Goal: Transaction & Acquisition: Book appointment/travel/reservation

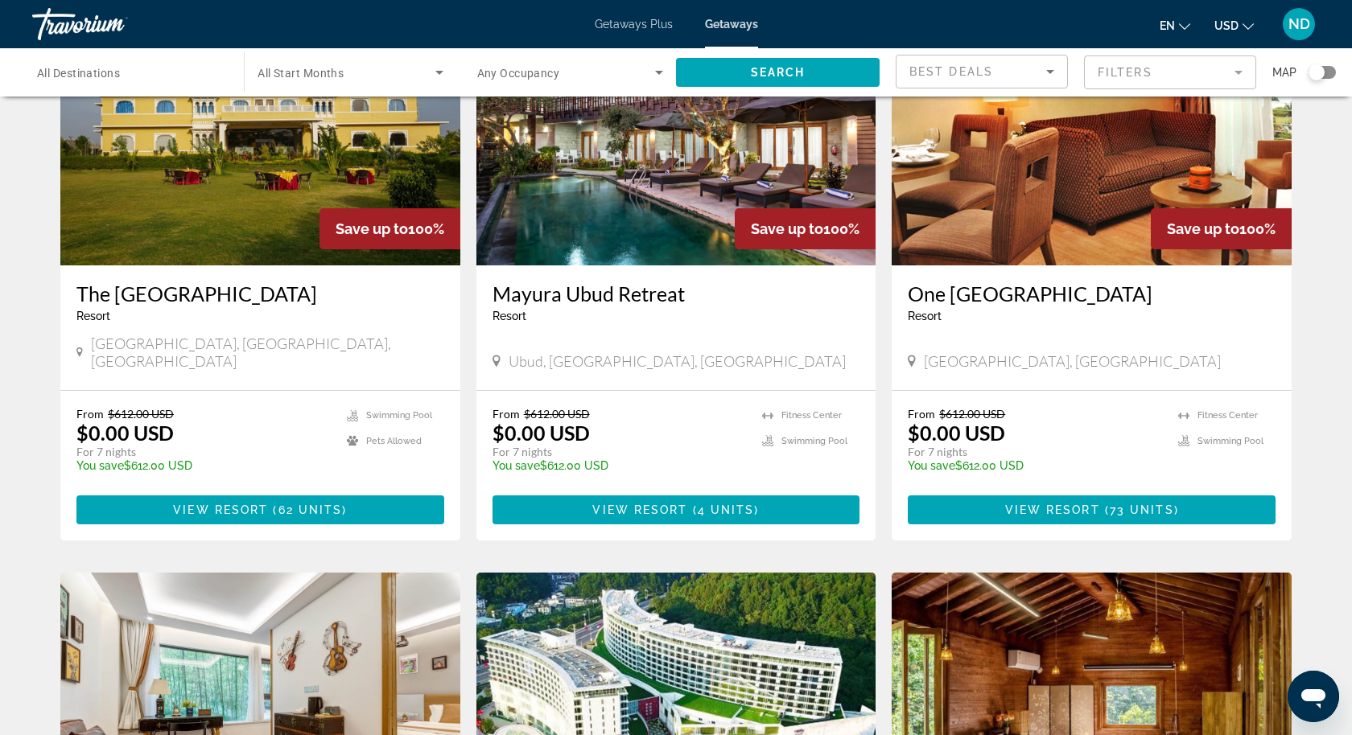
scroll to position [717, 0]
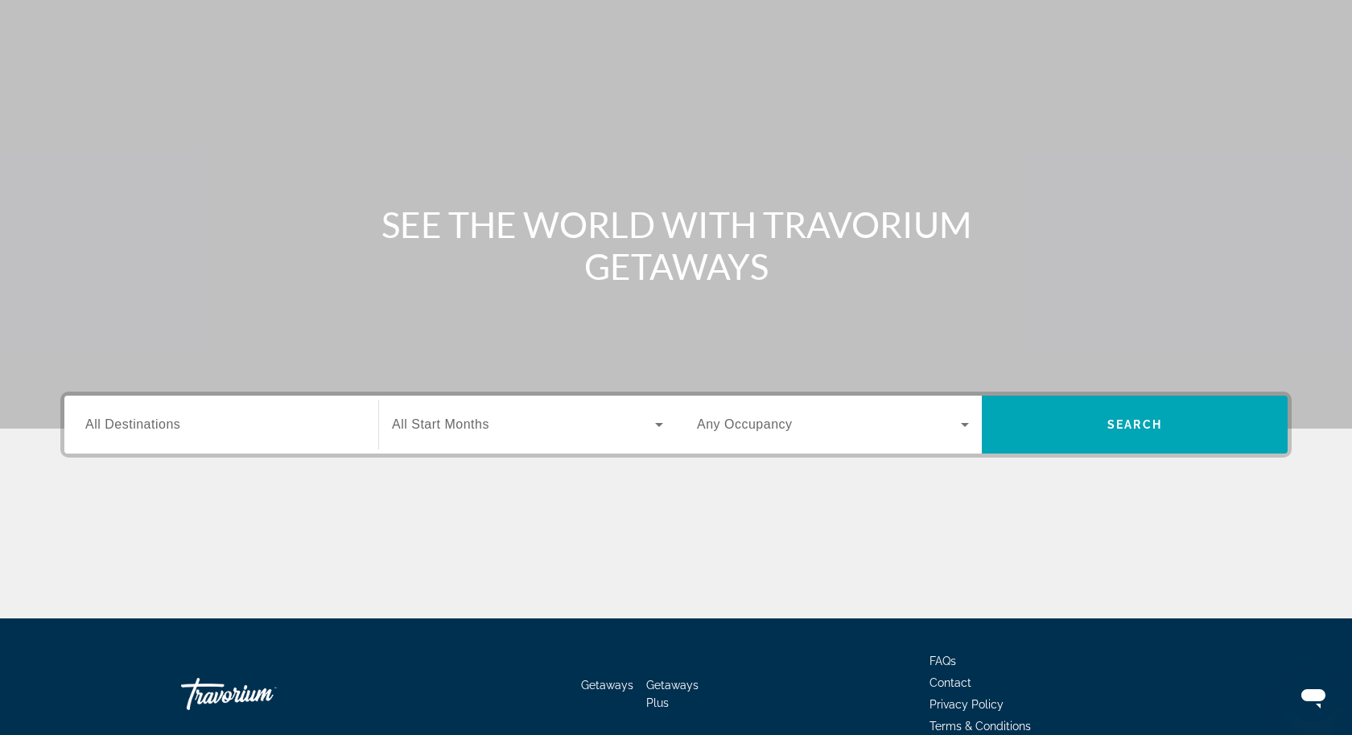
scroll to position [62, 0]
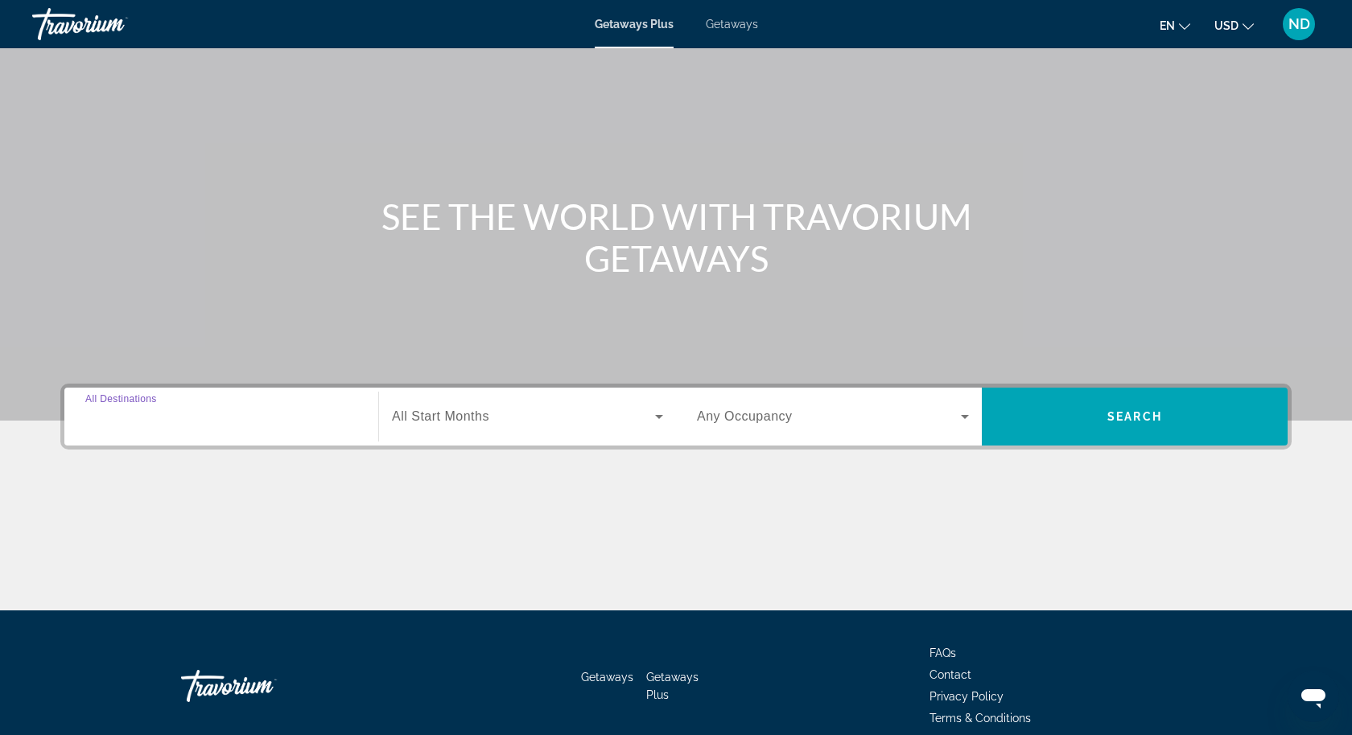
click at [212, 413] on input "Destination All Destinations" at bounding box center [221, 417] width 272 height 19
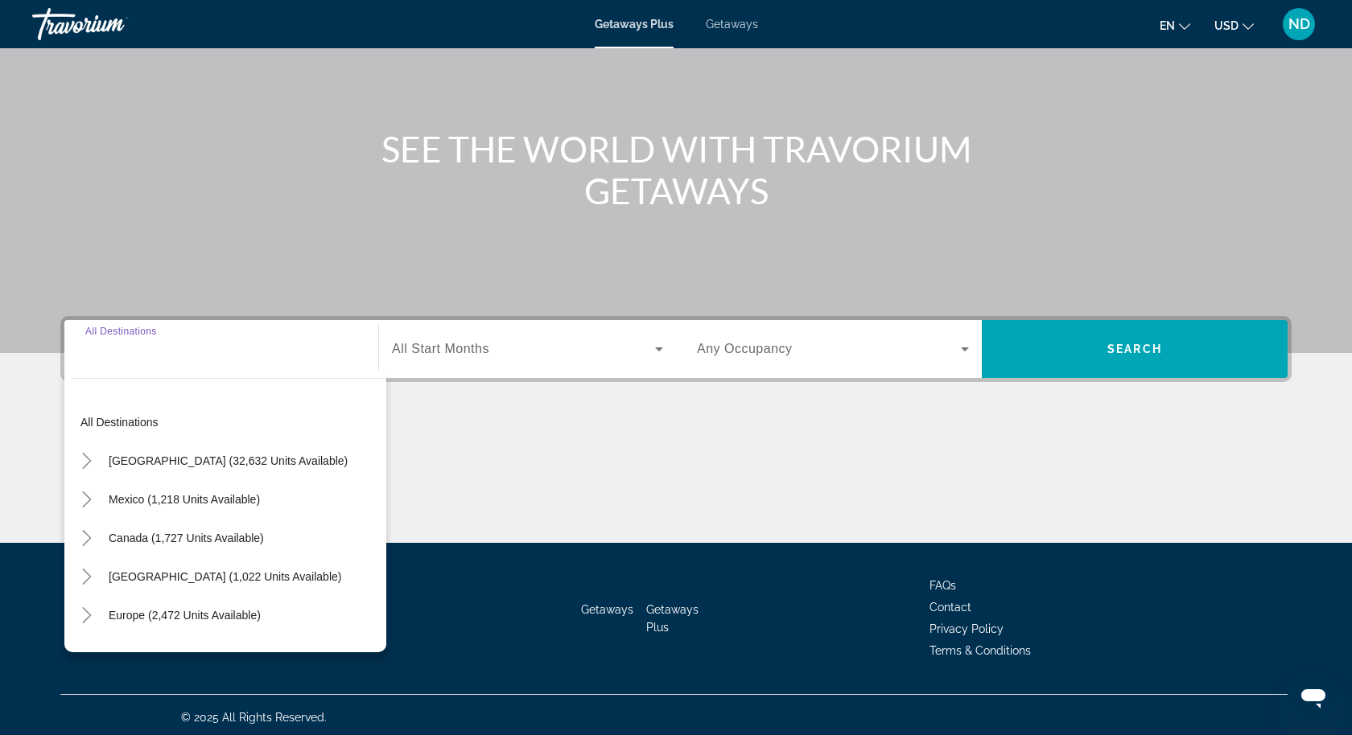
scroll to position [134, 0]
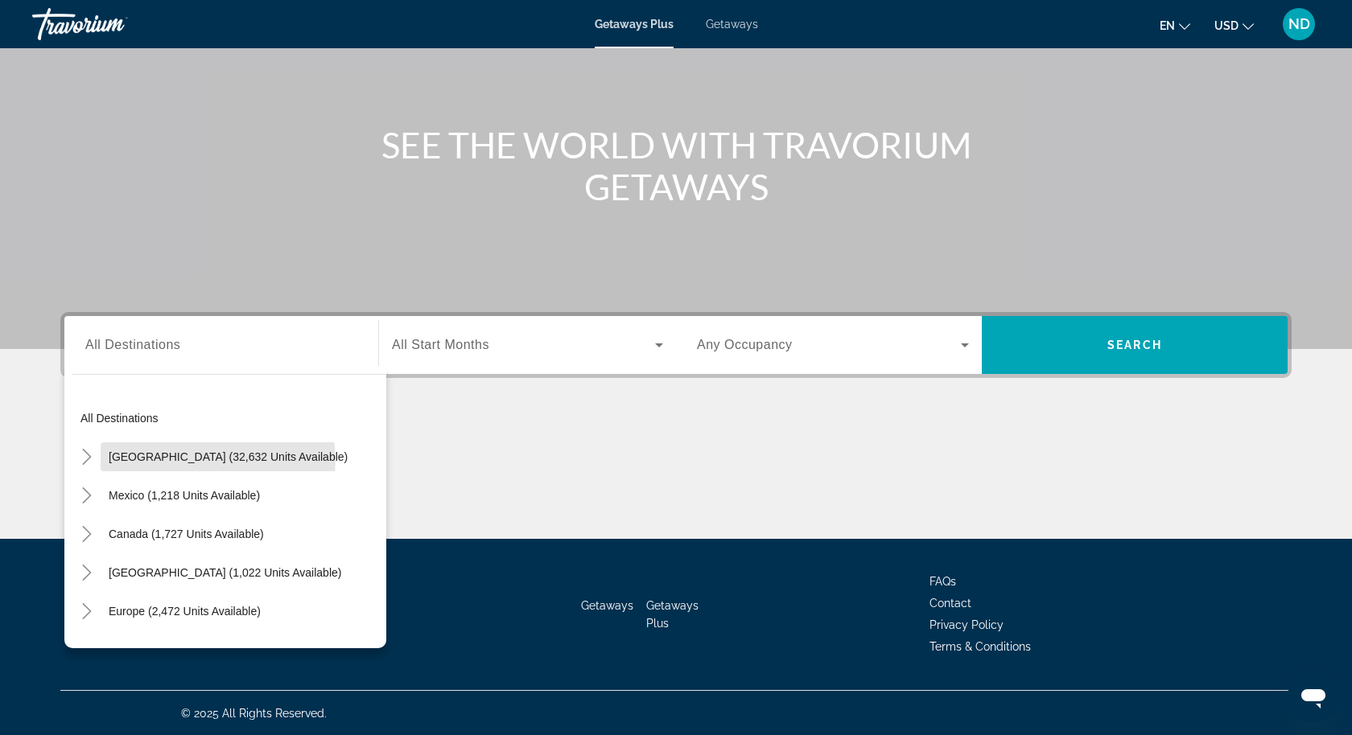
click at [217, 459] on span "United States (32,632 units available)" at bounding box center [228, 457] width 239 height 13
type input "**********"
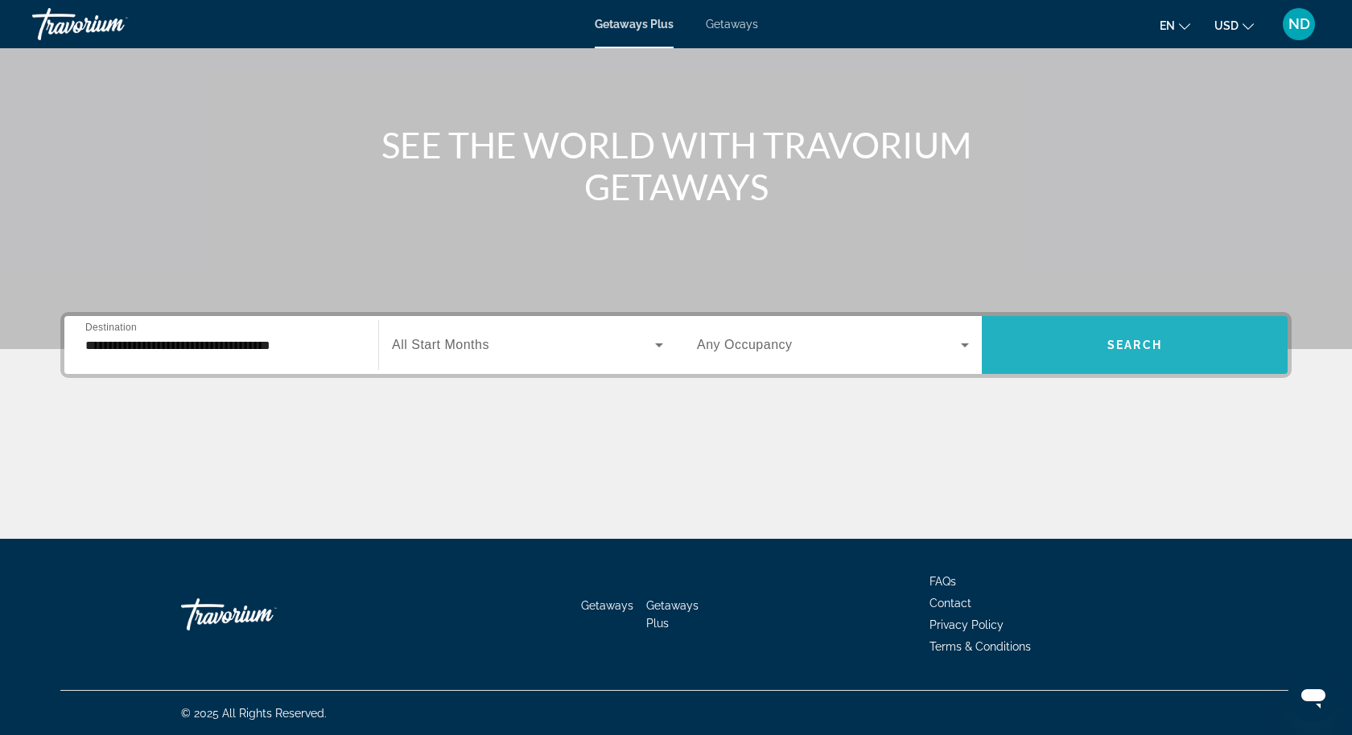
click at [1141, 343] on span "Search" at bounding box center [1134, 345] width 55 height 13
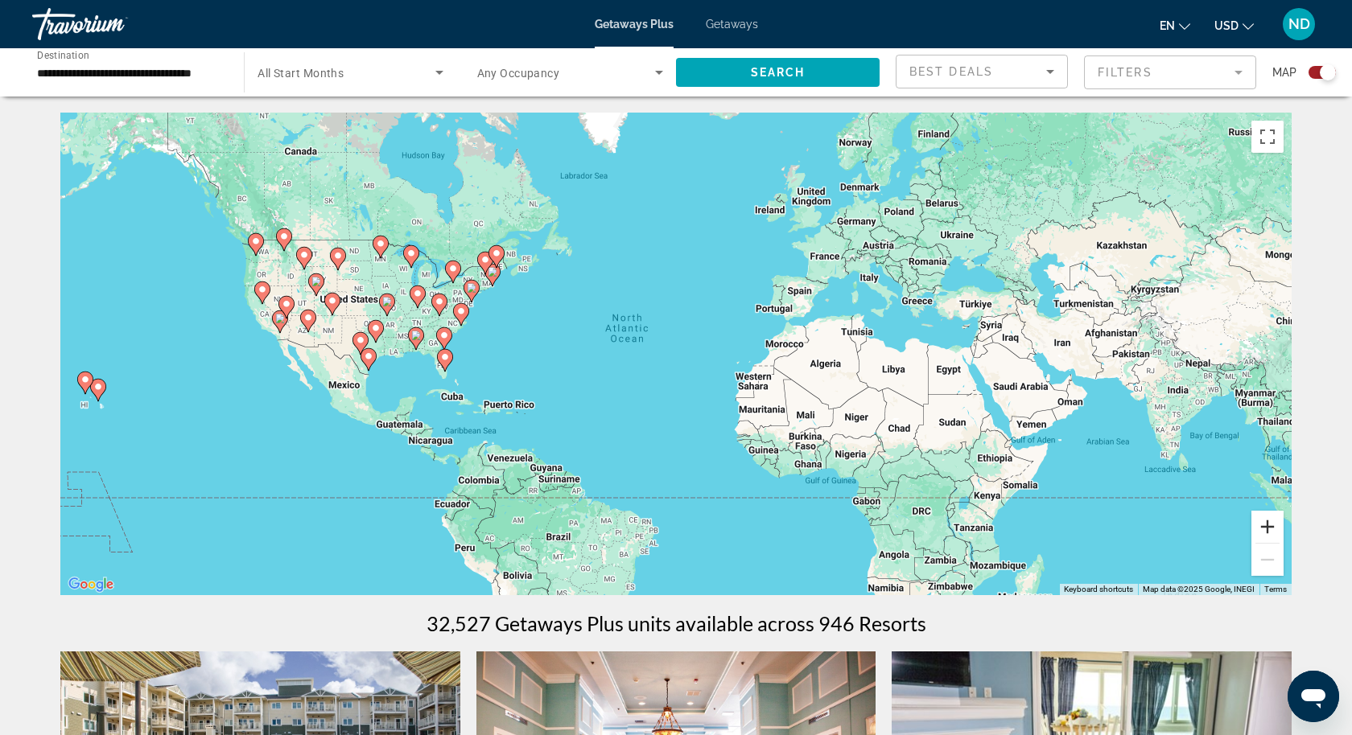
click at [1274, 532] on button "Zoom in" at bounding box center [1267, 527] width 32 height 32
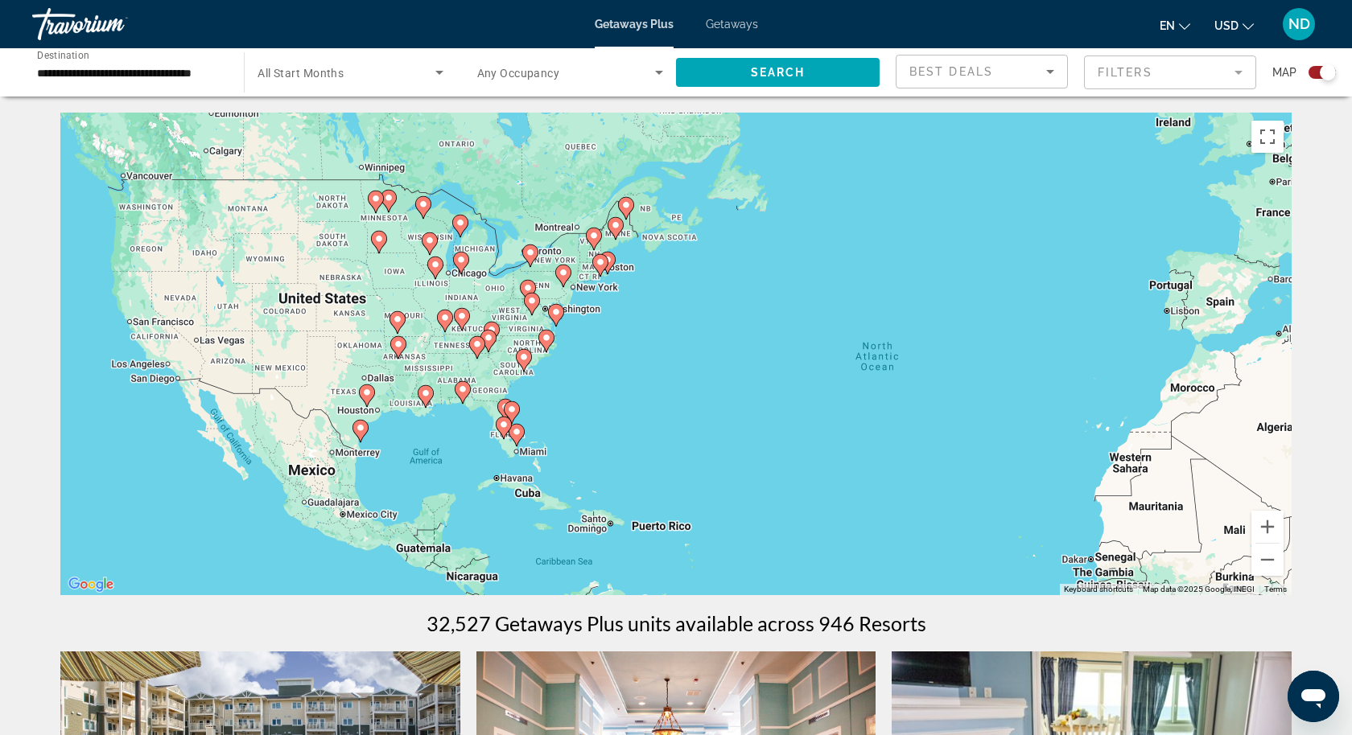
drag, startPoint x: 328, startPoint y: 337, endPoint x: 633, endPoint y: 399, distance: 311.2
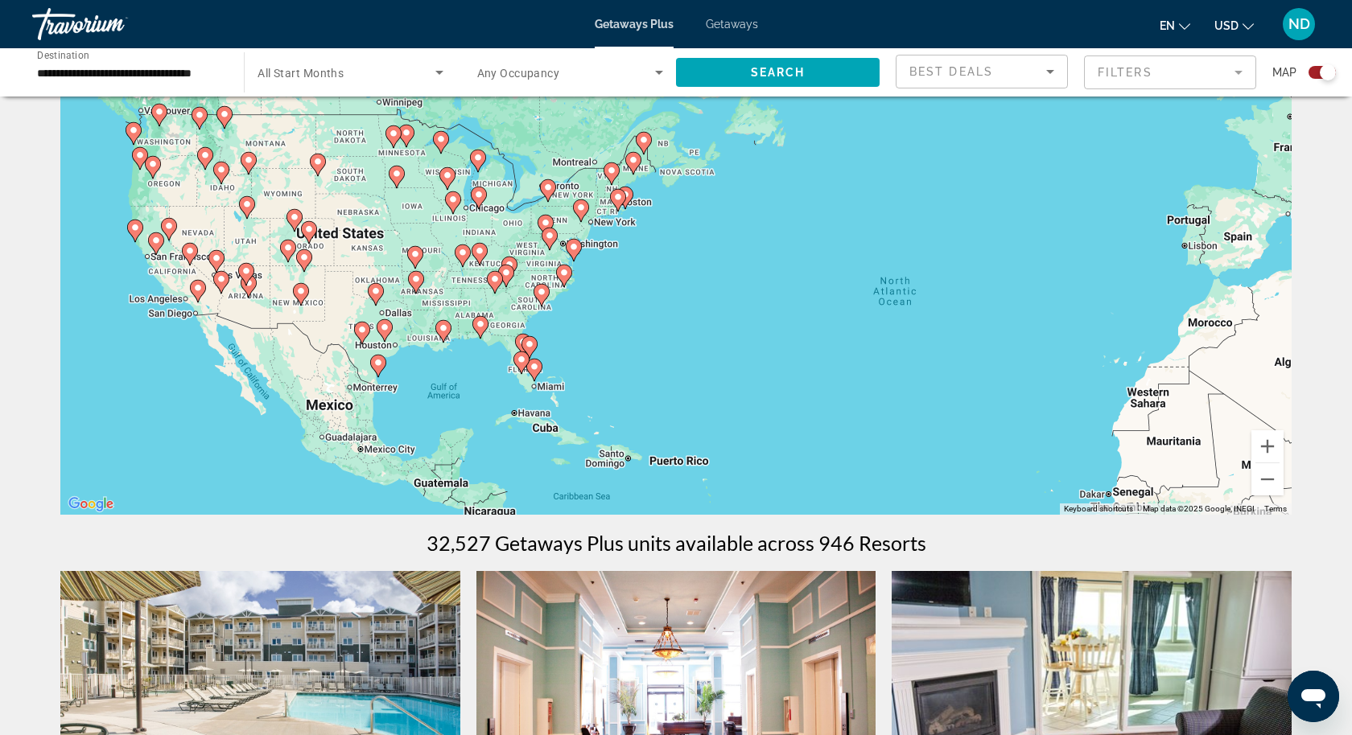
scroll to position [92, 0]
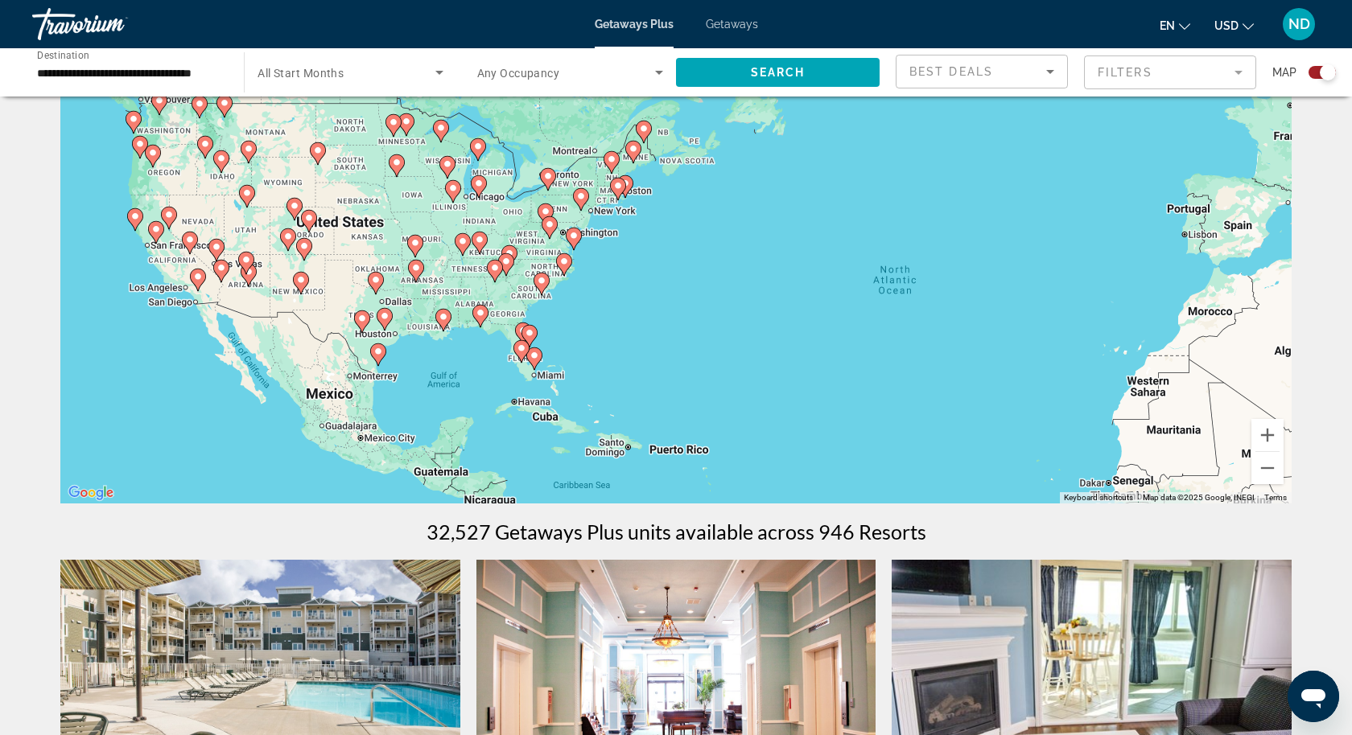
click at [494, 268] on image "Main content" at bounding box center [495, 268] width 10 height 10
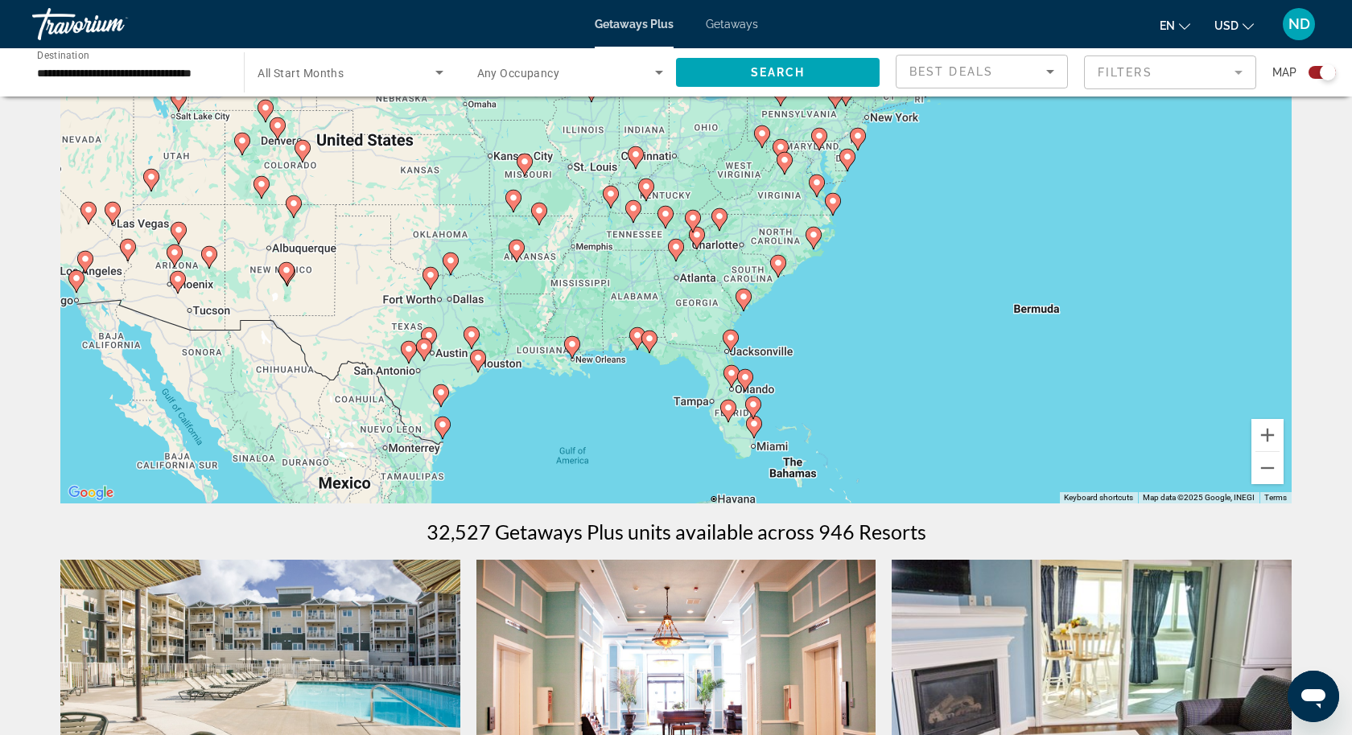
click at [674, 256] on icon "Main content" at bounding box center [676, 250] width 14 height 21
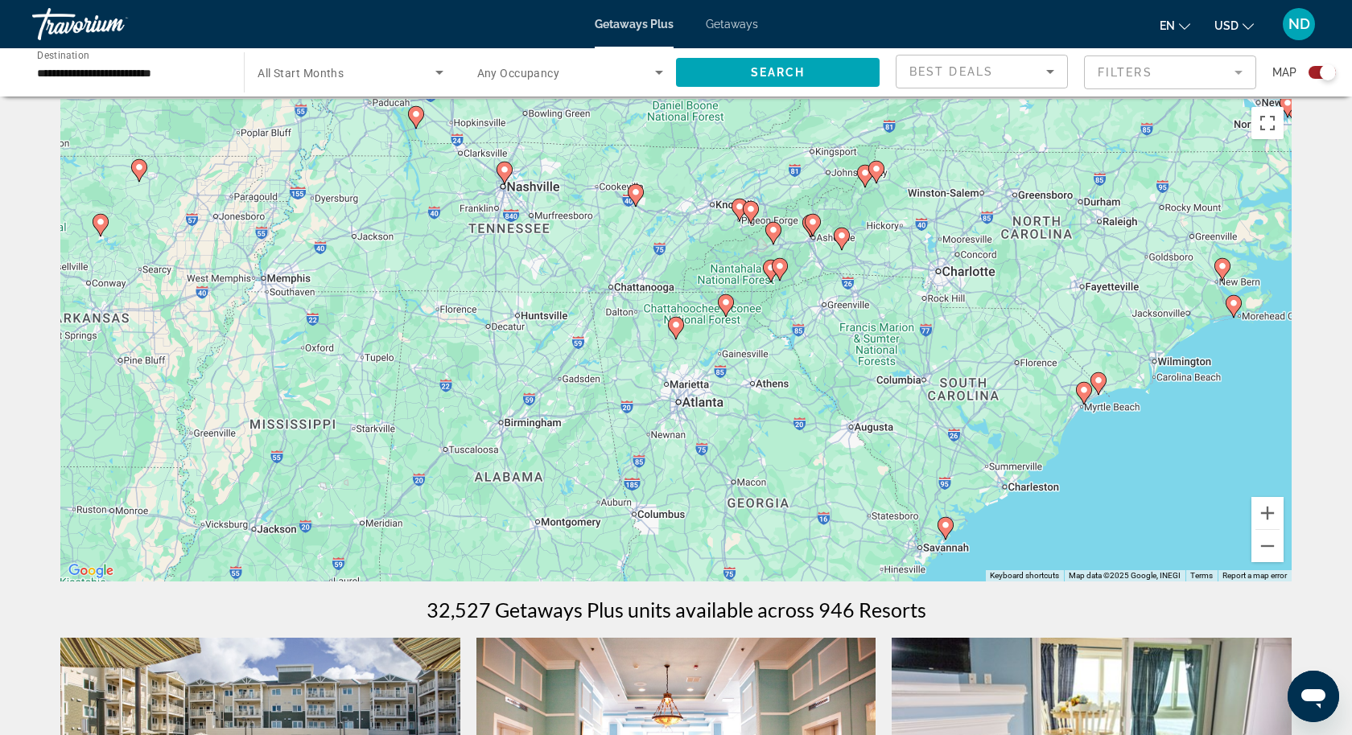
scroll to position [0, 0]
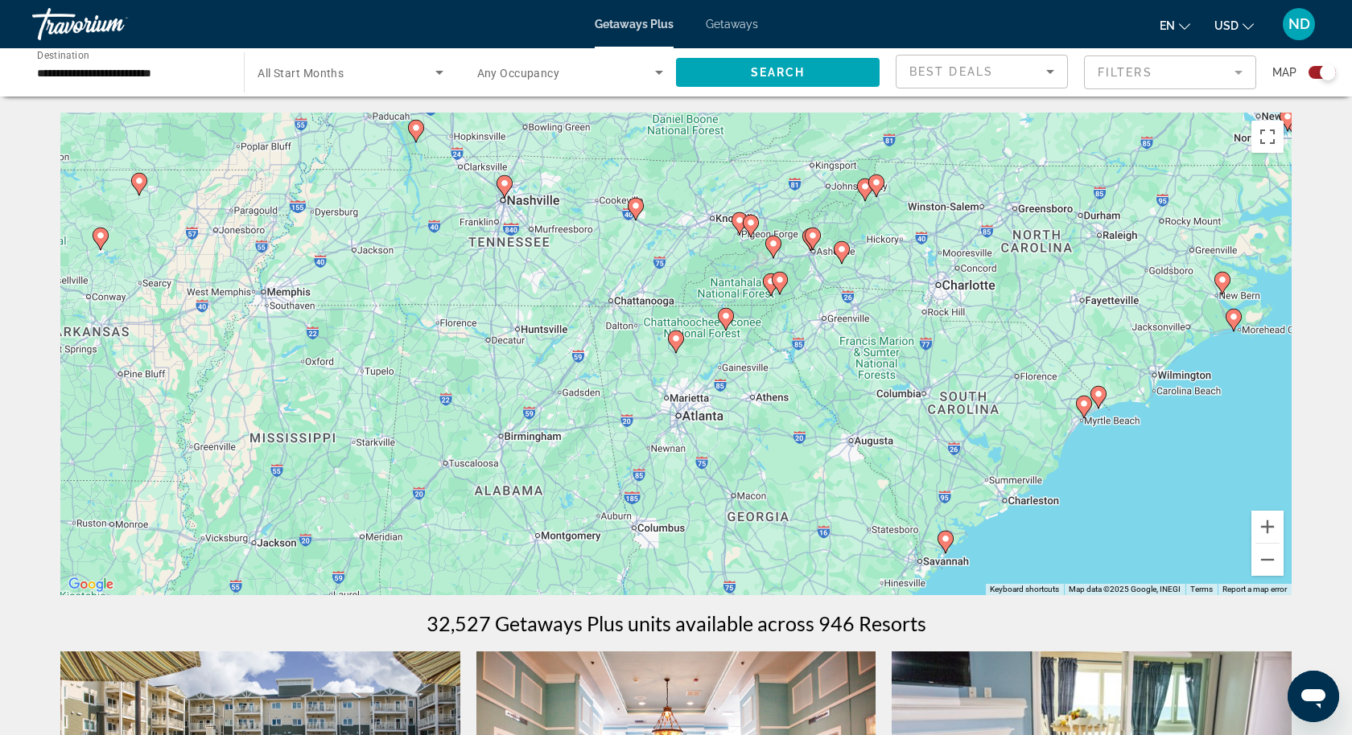
click at [774, 243] on image "Main content" at bounding box center [773, 244] width 10 height 10
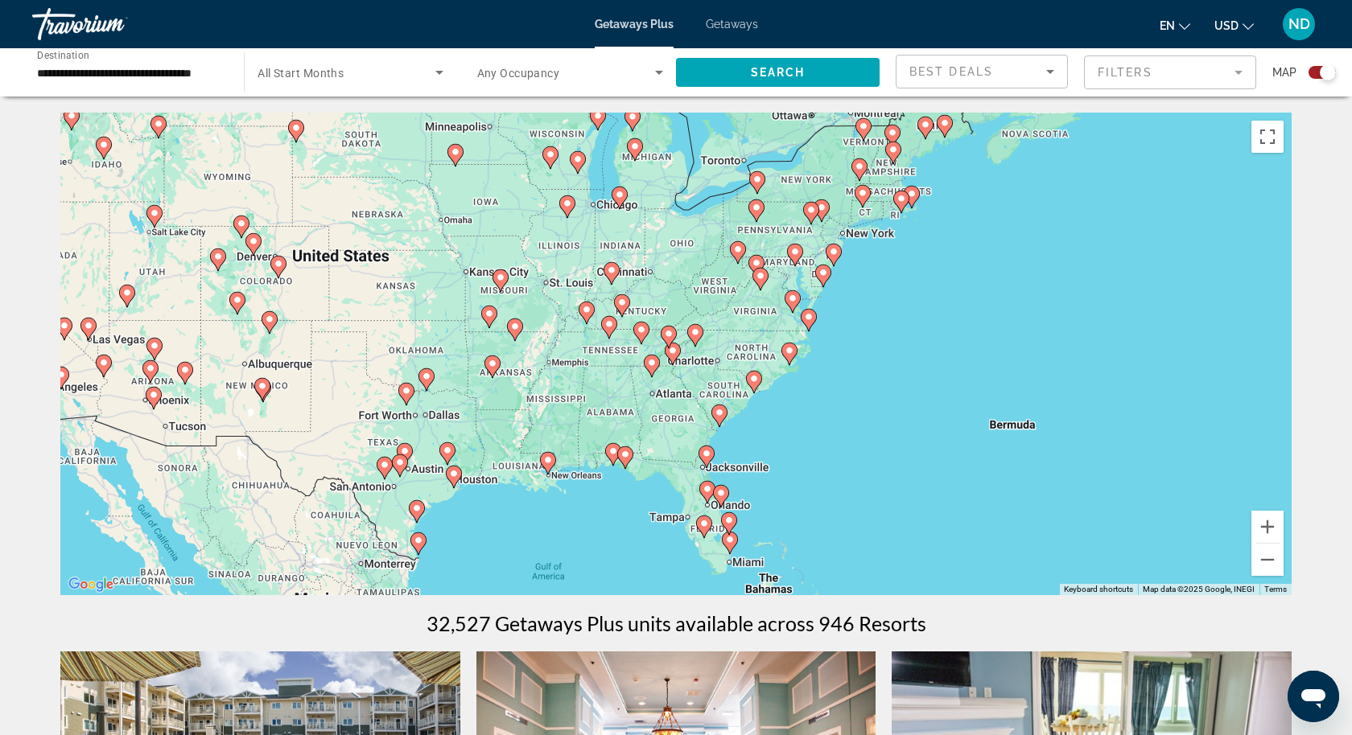
click at [670, 336] on image "Main content" at bounding box center [669, 334] width 10 height 10
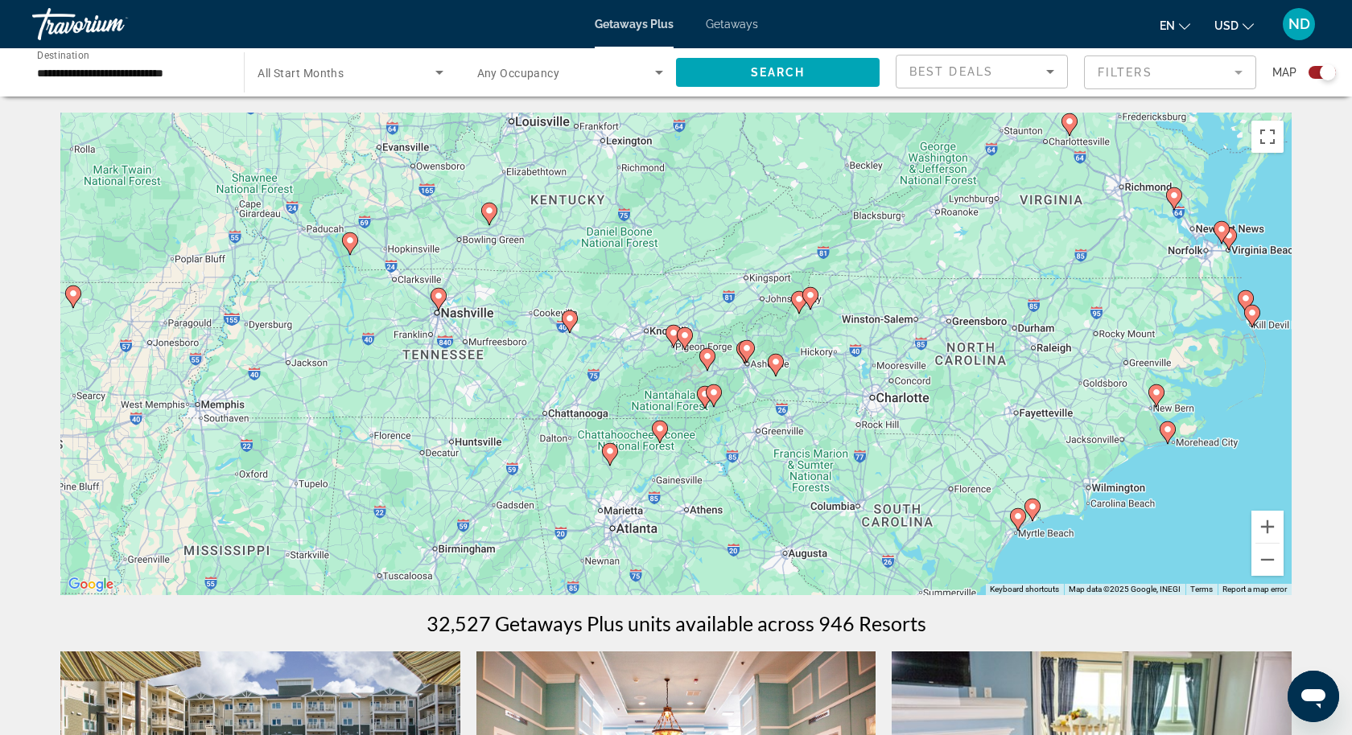
click at [684, 339] on image "Main content" at bounding box center [685, 336] width 10 height 10
type input "**********"
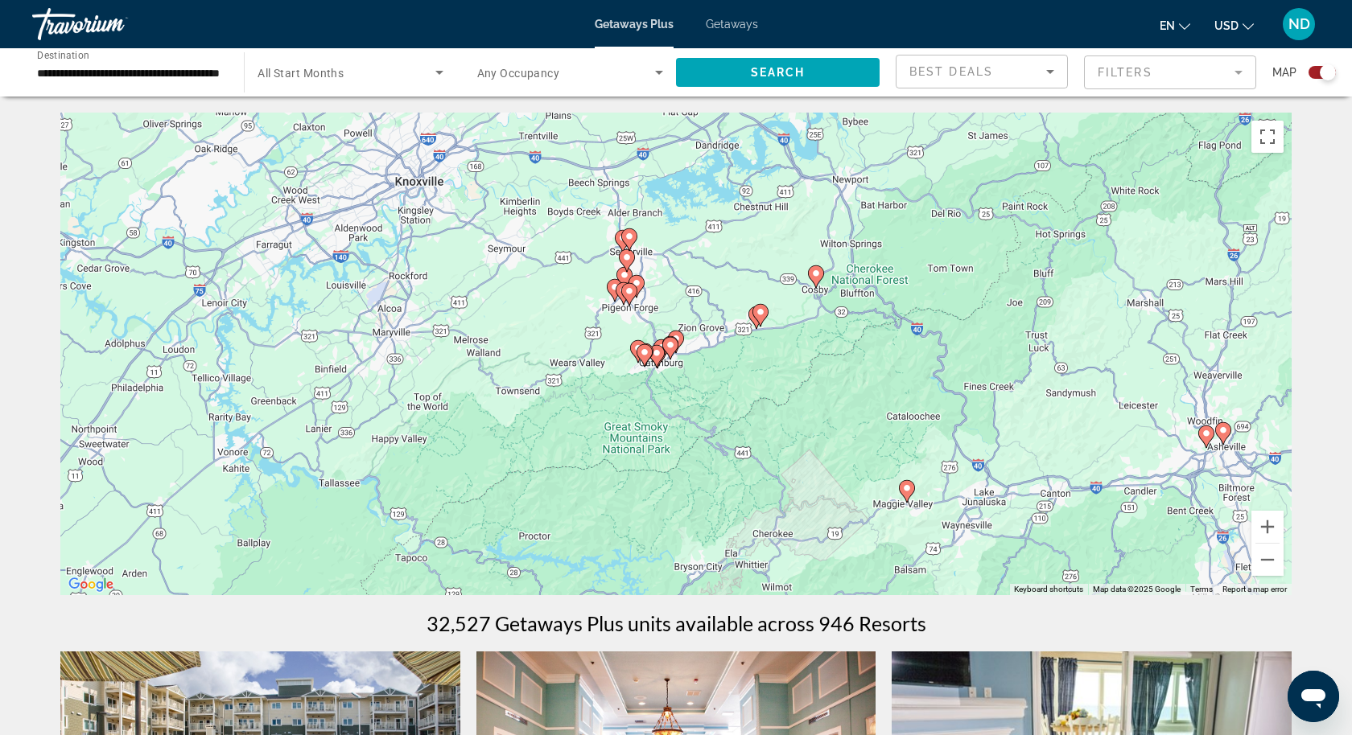
click at [674, 351] on icon "Main content" at bounding box center [670, 348] width 14 height 21
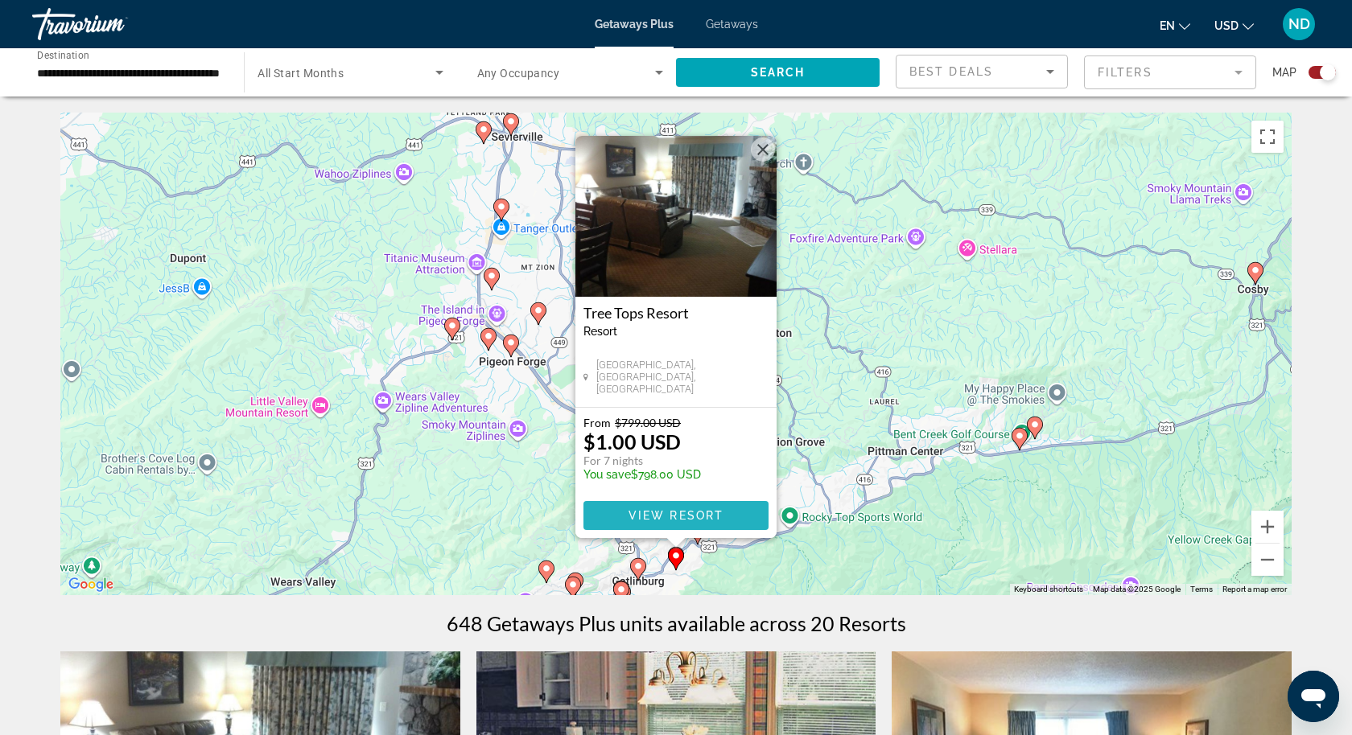
click at [653, 509] on span "View Resort" at bounding box center [675, 515] width 95 height 13
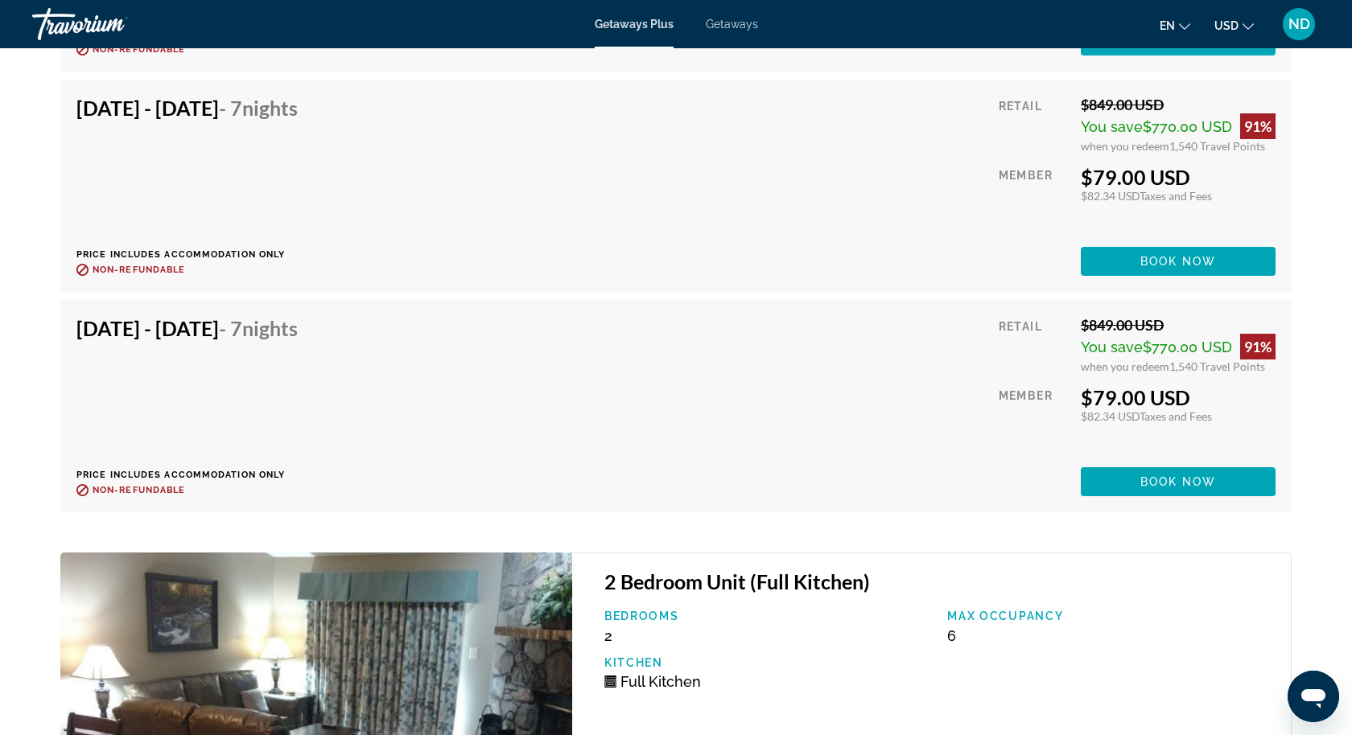
scroll to position [10591, 0]
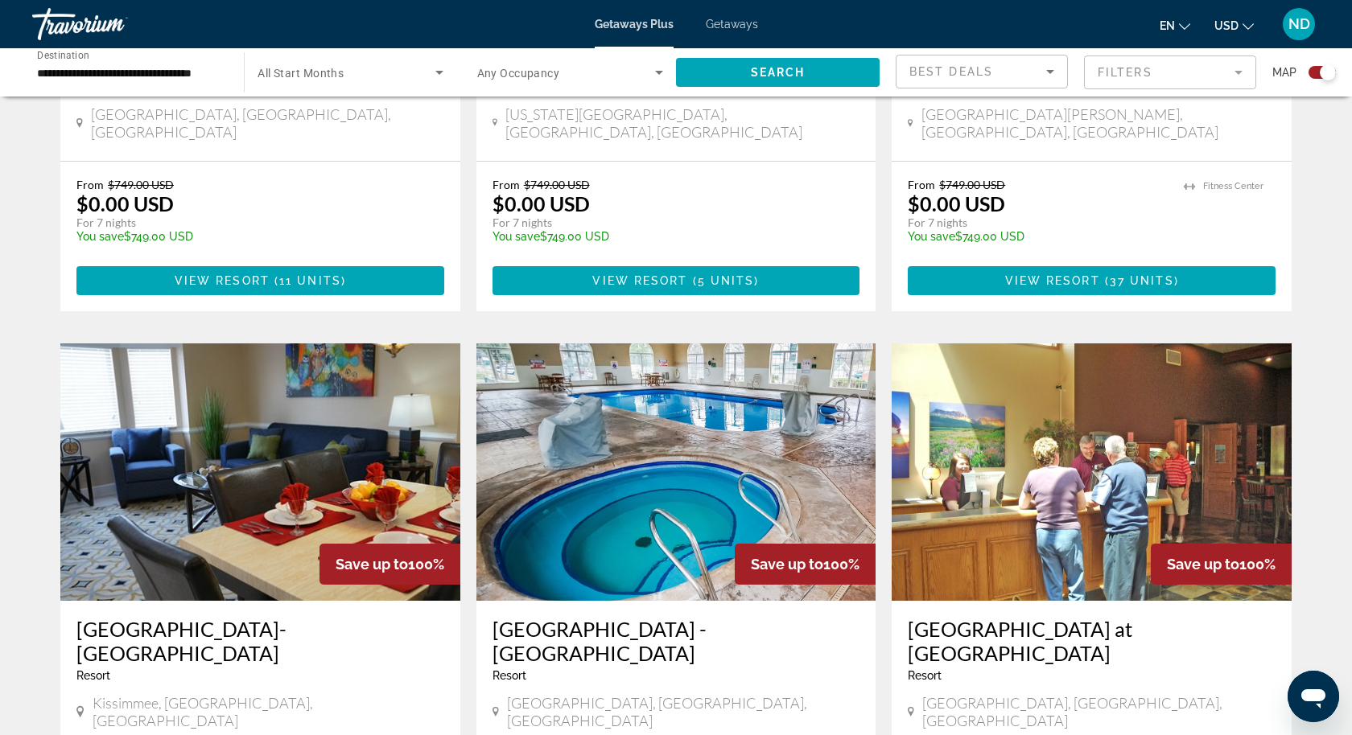
scroll to position [2037, 0]
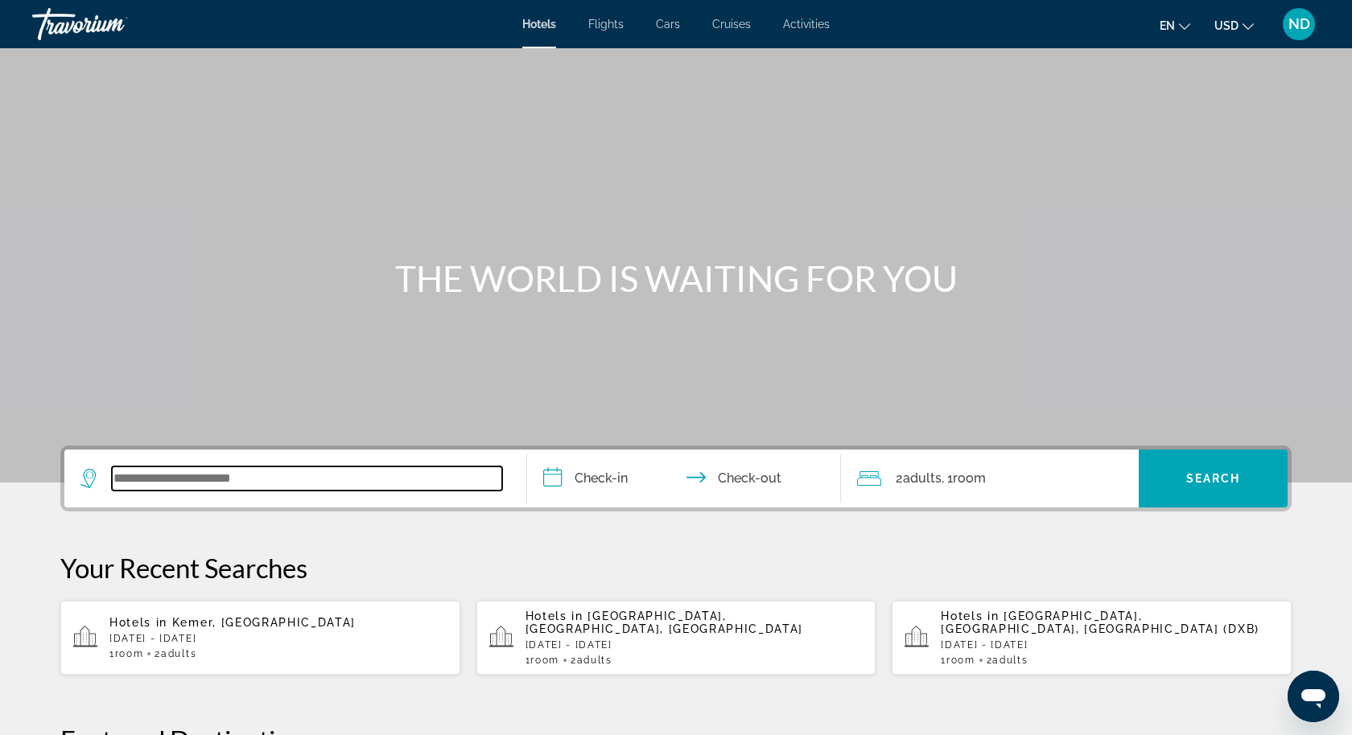
click at [205, 480] on input "Search widget" at bounding box center [307, 479] width 390 height 24
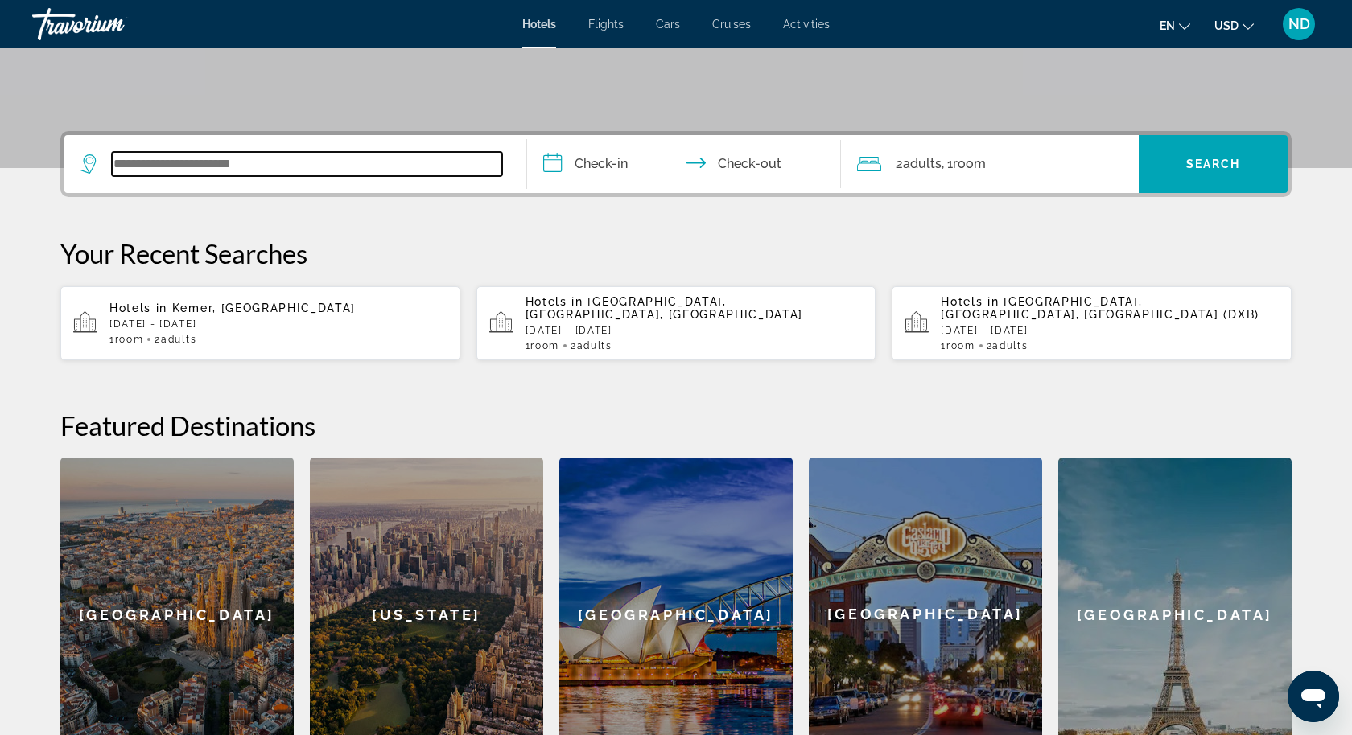
scroll to position [393, 0]
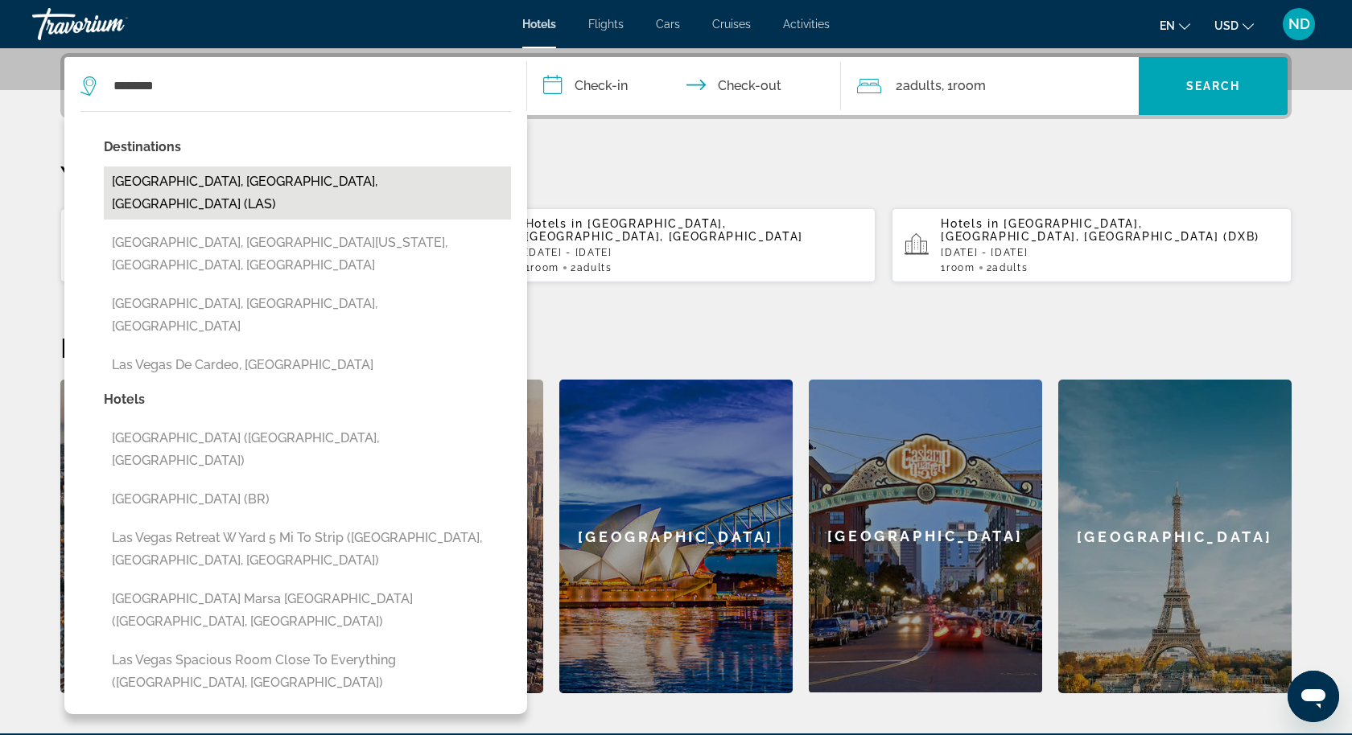
click at [290, 187] on button "Las Vegas, NV, United States (LAS)" at bounding box center [307, 193] width 407 height 53
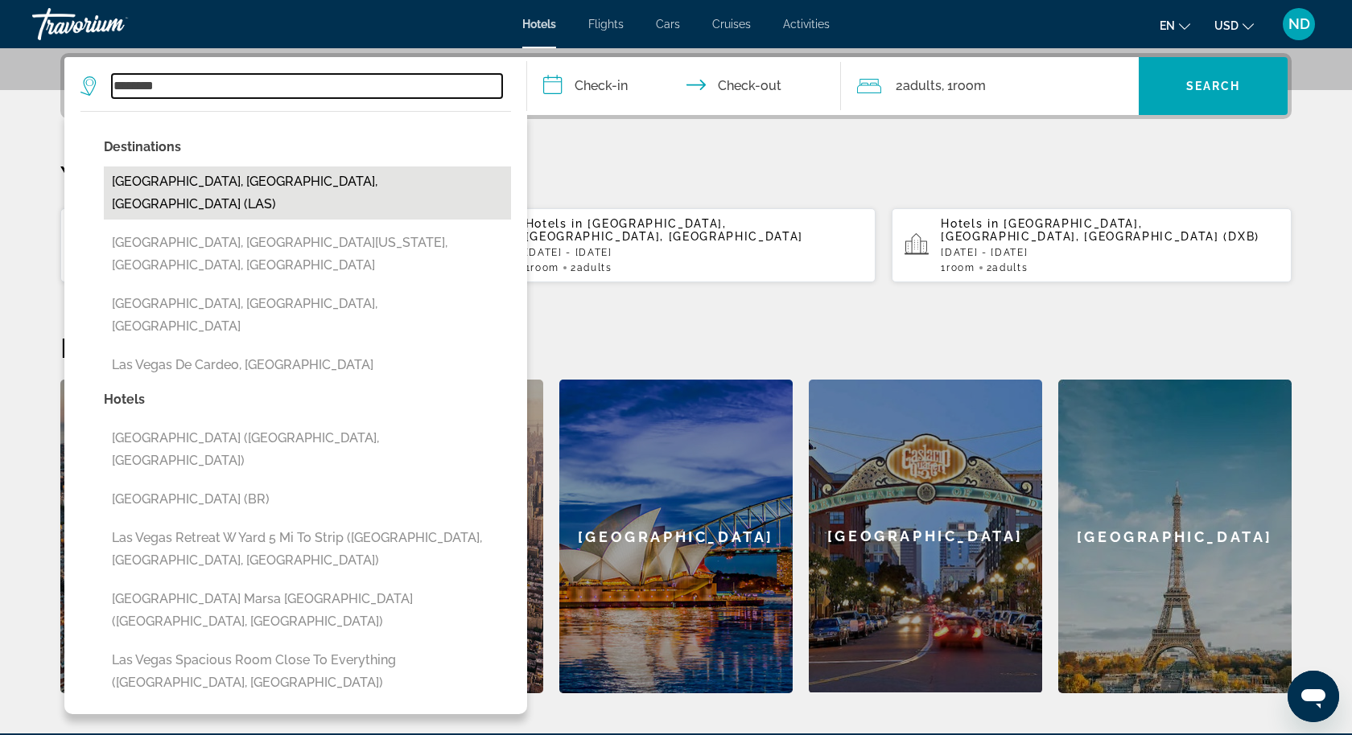
type input "**********"
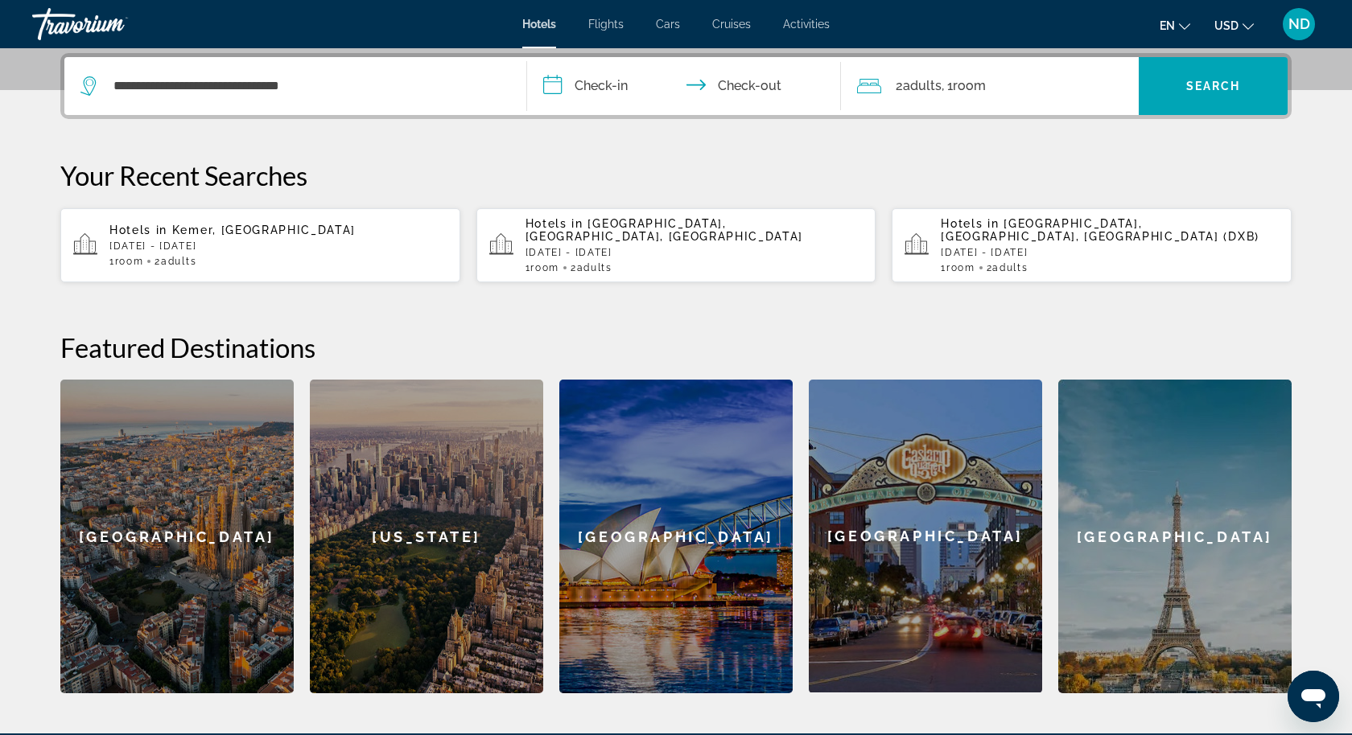
click at [594, 80] on input "**********" at bounding box center [687, 88] width 320 height 63
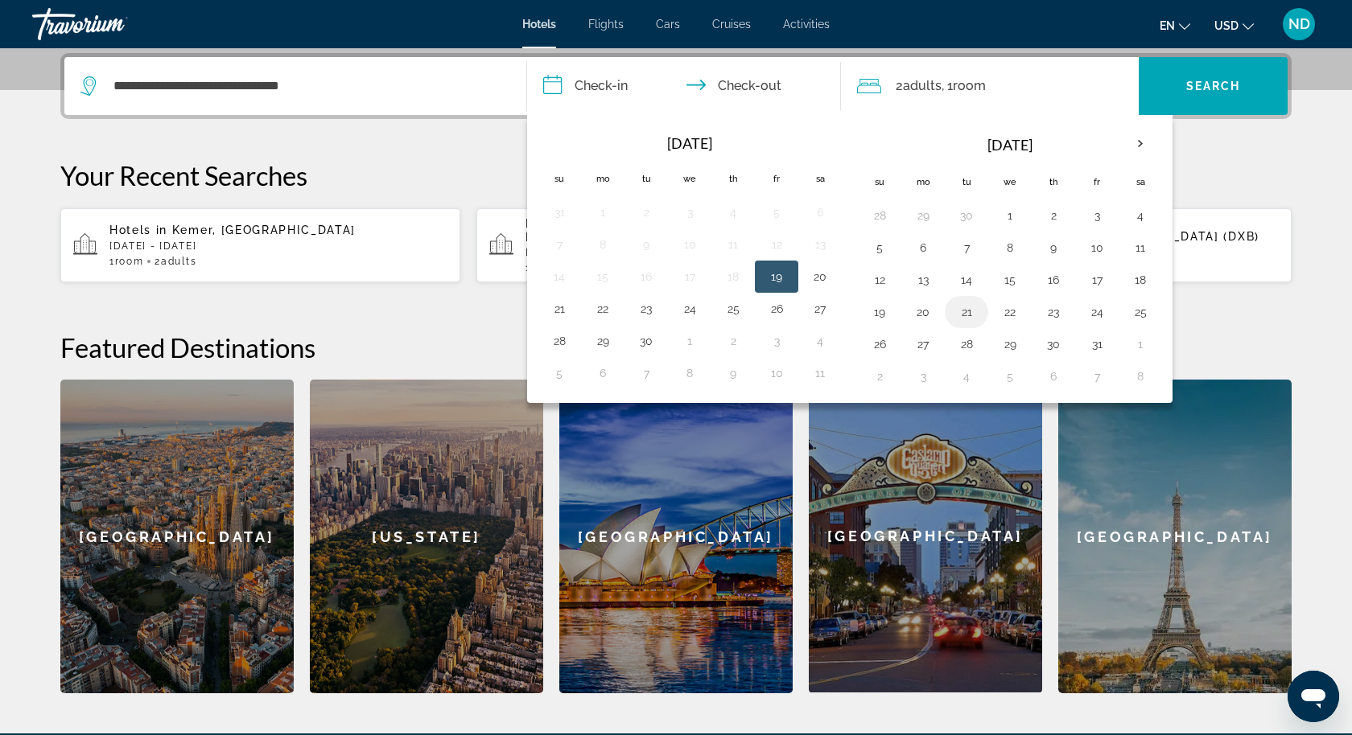
click at [955, 315] on button "21" at bounding box center [967, 312] width 26 height 23
click at [1075, 308] on td "24" at bounding box center [1096, 312] width 43 height 32
click at [1085, 308] on button "24" at bounding box center [1097, 312] width 26 height 23
type input "**********"
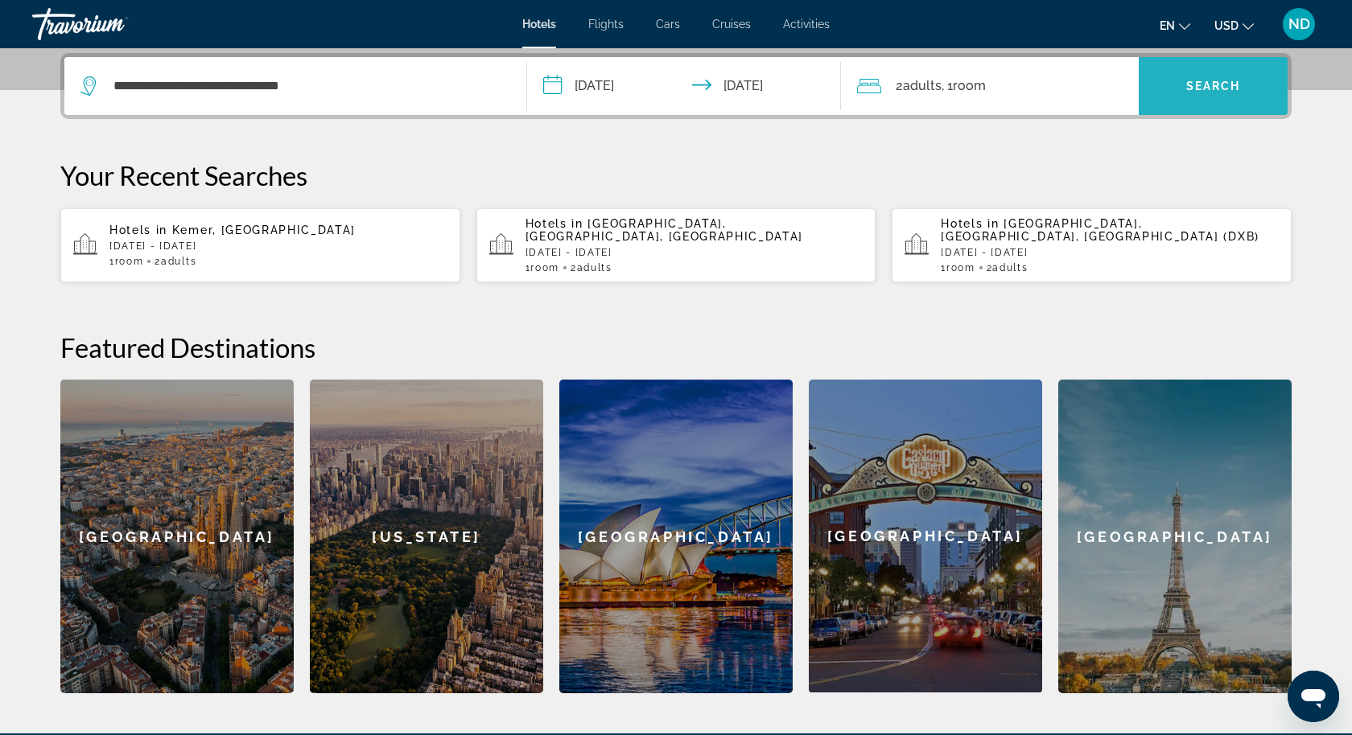
click at [1186, 90] on span "Search" at bounding box center [1213, 86] width 55 height 13
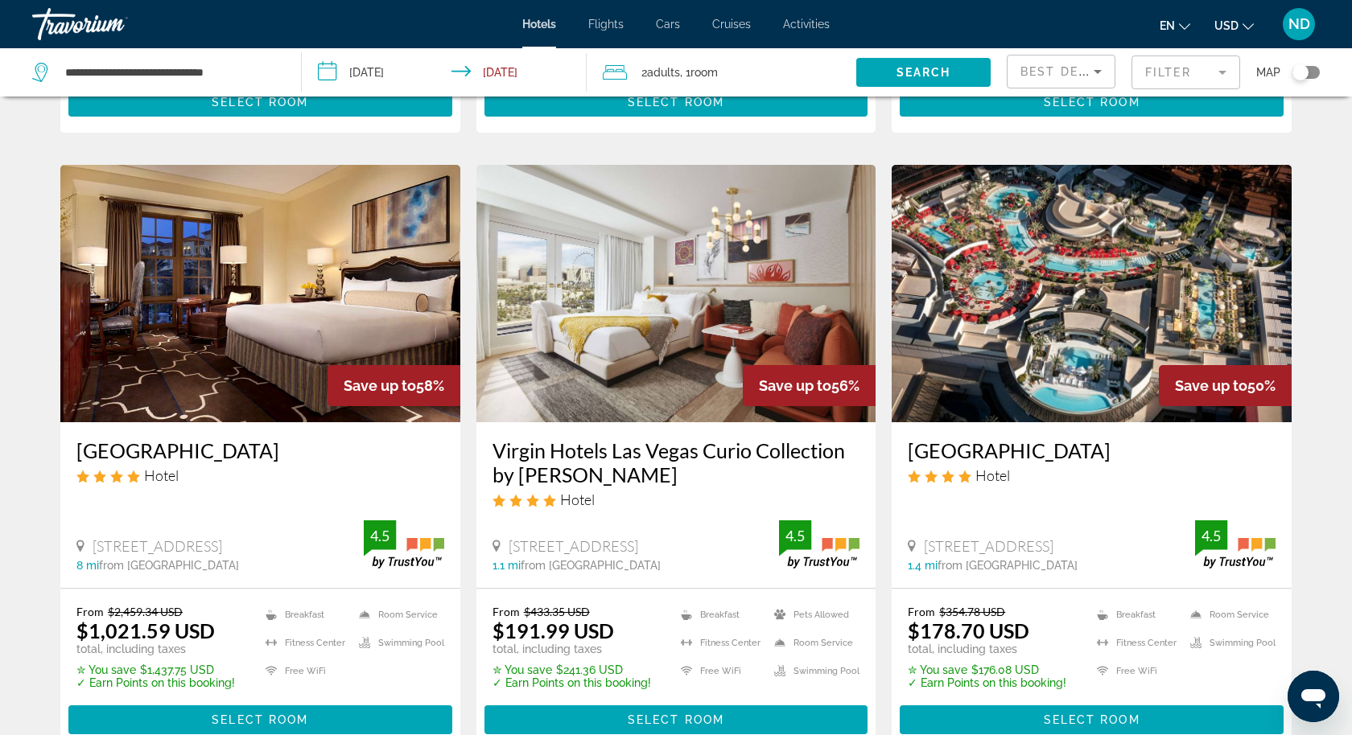
scroll to position [1854, 0]
